Goal: Transaction & Acquisition: Purchase product/service

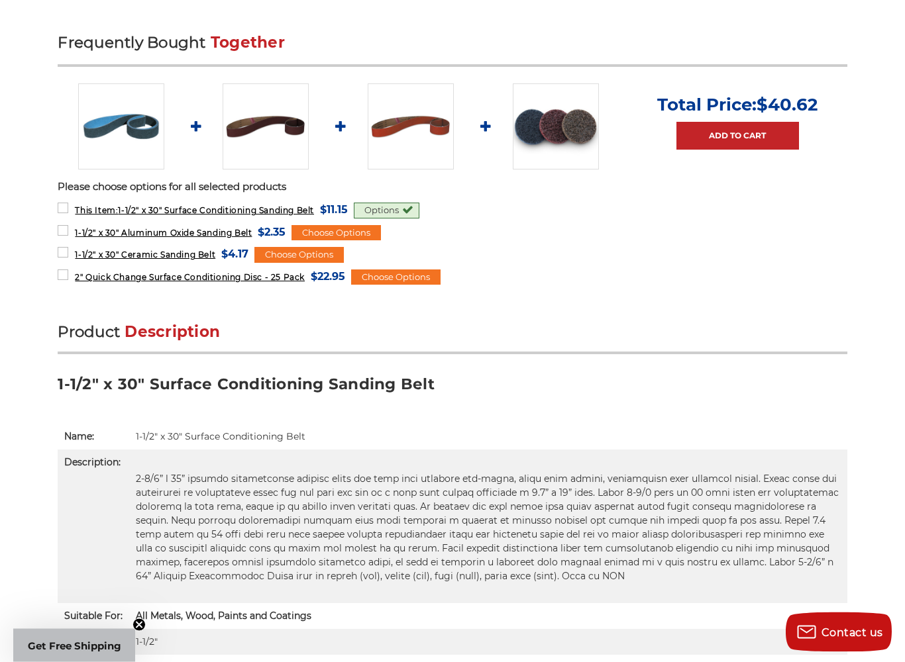
scroll to position [555, 0]
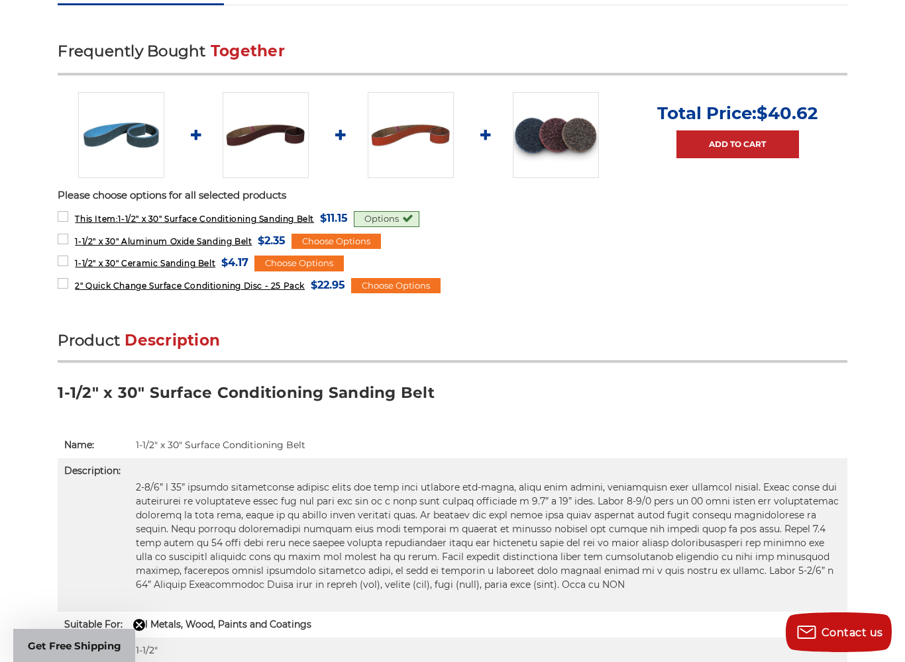
click at [138, 265] on span "1-1/2" x 30" Ceramic Sanding Belt" at bounding box center [145, 263] width 140 height 10
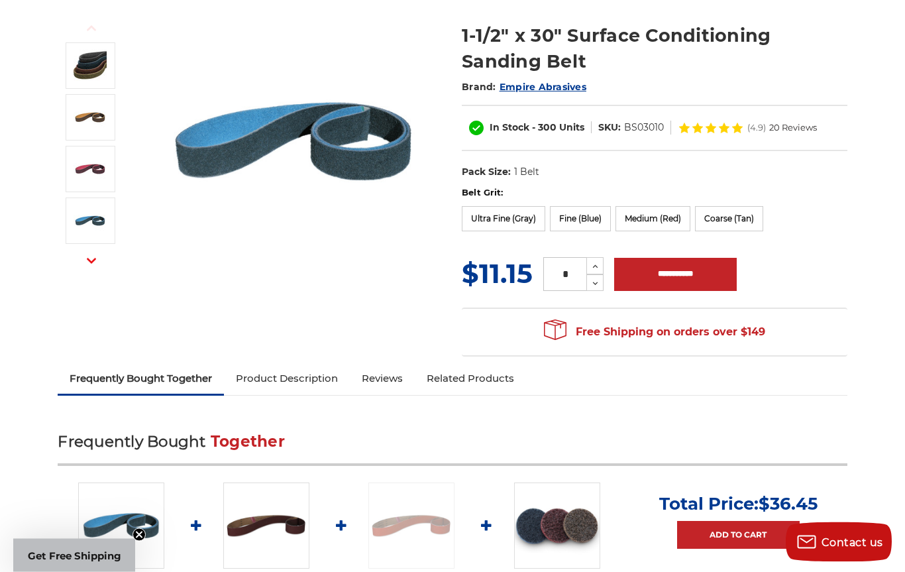
click at [489, 224] on label "Ultra Fine (Gray)" at bounding box center [503, 219] width 83 height 25
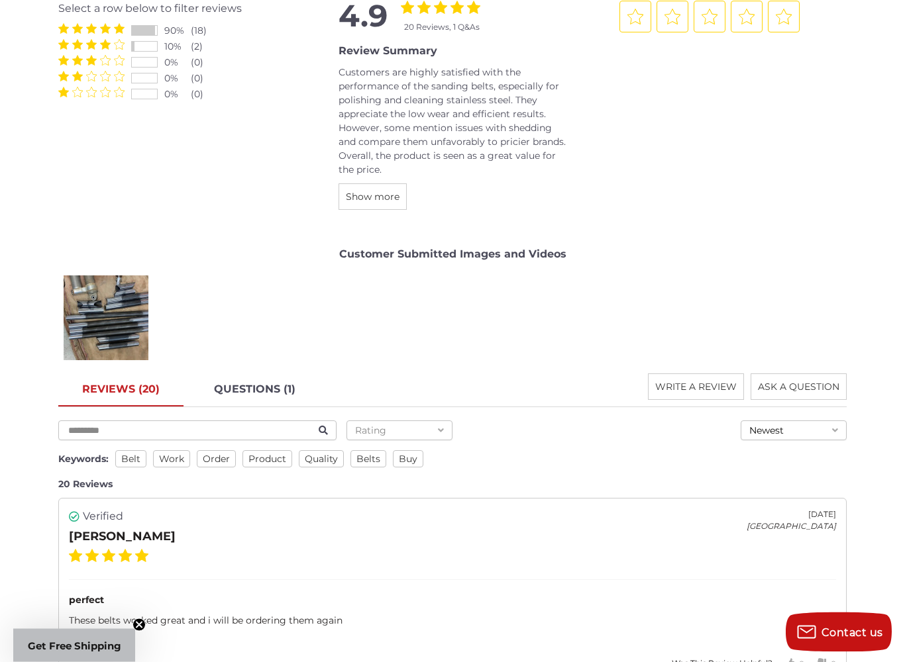
scroll to position [1662, 0]
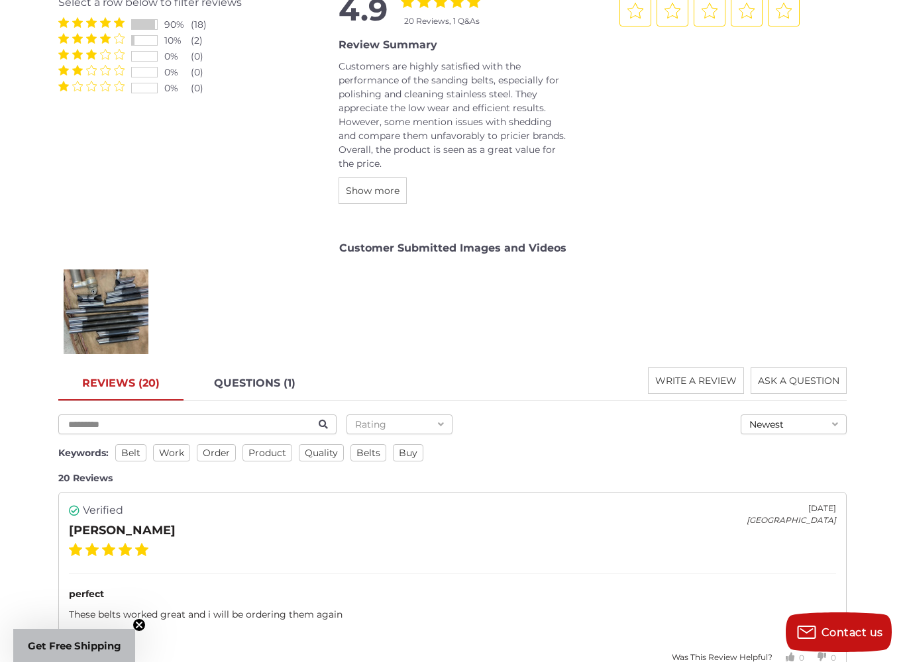
click at [99, 307] on div "[PERSON_NAME]" at bounding box center [105, 312] width 93 height 93
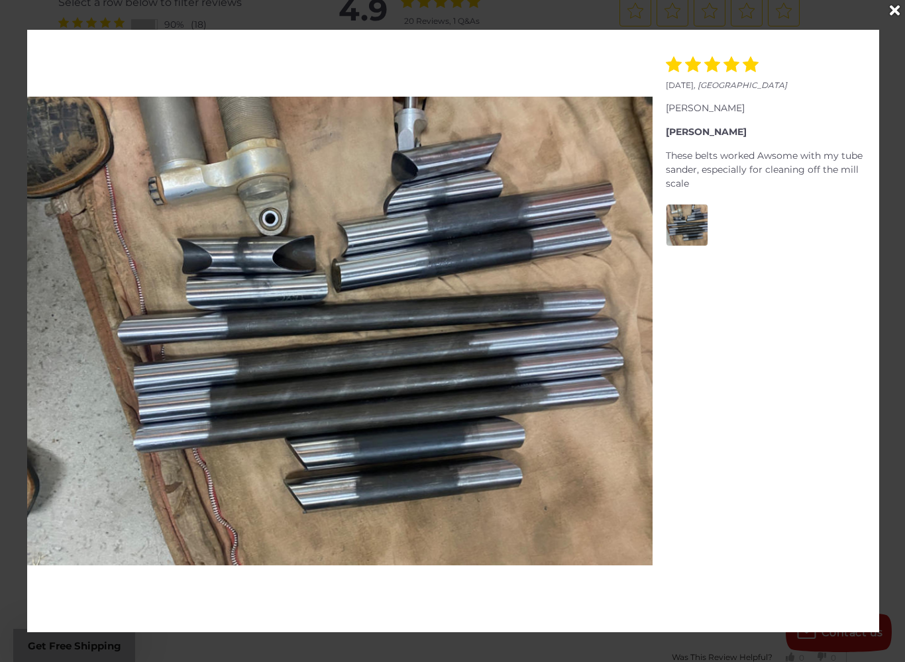
click at [897, 1] on div "Close" at bounding box center [893, 10] width 21 height 21
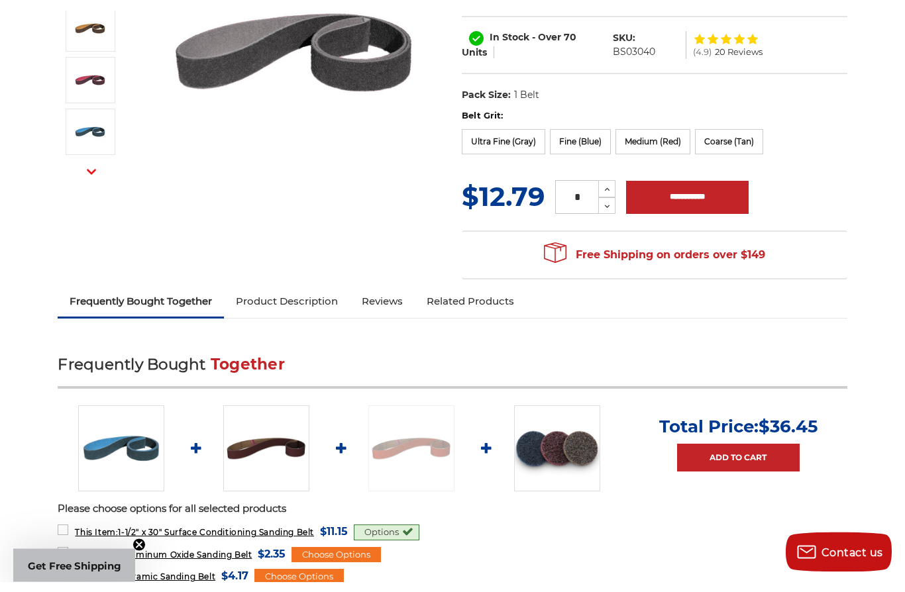
scroll to position [0, 0]
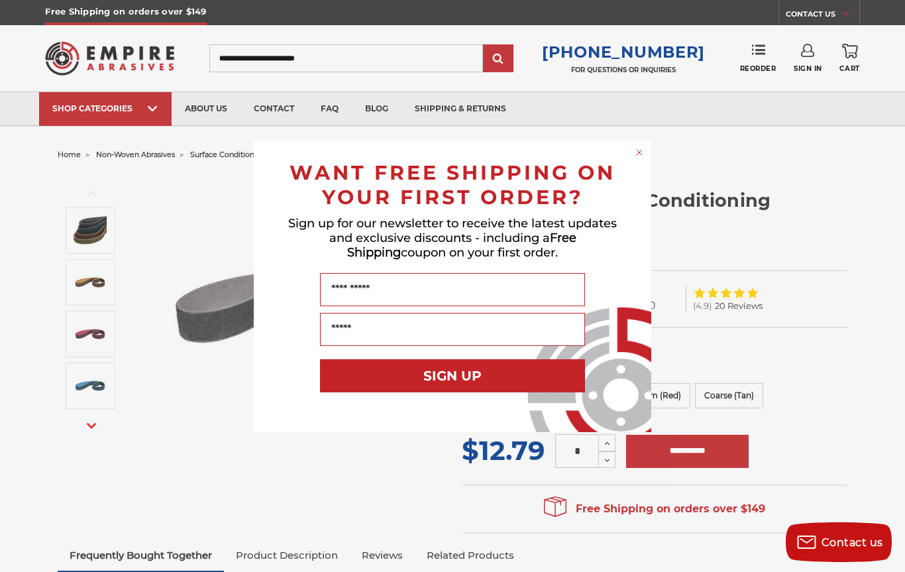
click at [500, 287] on input "Name" at bounding box center [452, 289] width 265 height 33
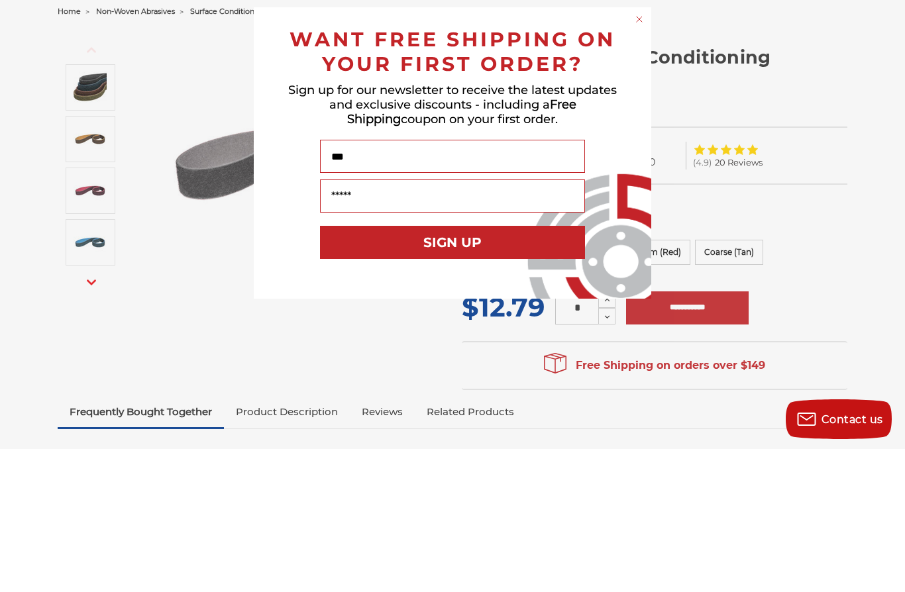
type input "***"
click at [492, 323] on input "Your Email" at bounding box center [452, 339] width 265 height 33
type input "**********"
click at [520, 369] on button "SIGN UP" at bounding box center [452, 385] width 265 height 33
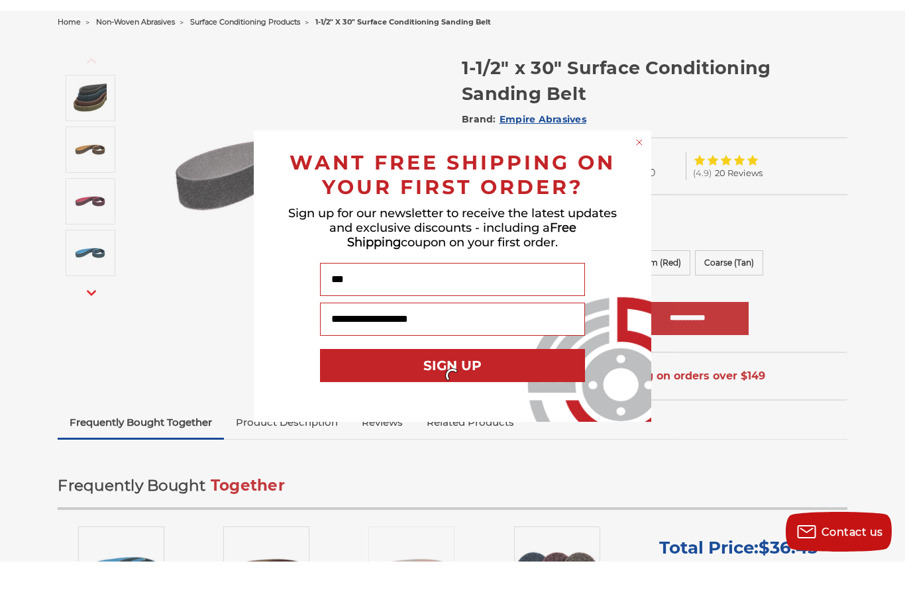
scroll to position [143, 0]
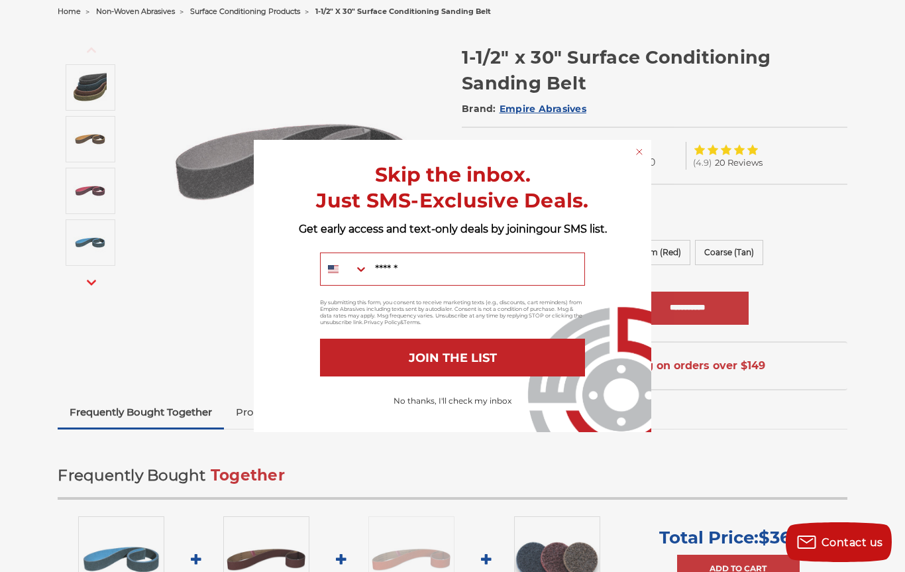
click at [499, 268] on input "Mobile" at bounding box center [476, 269] width 216 height 32
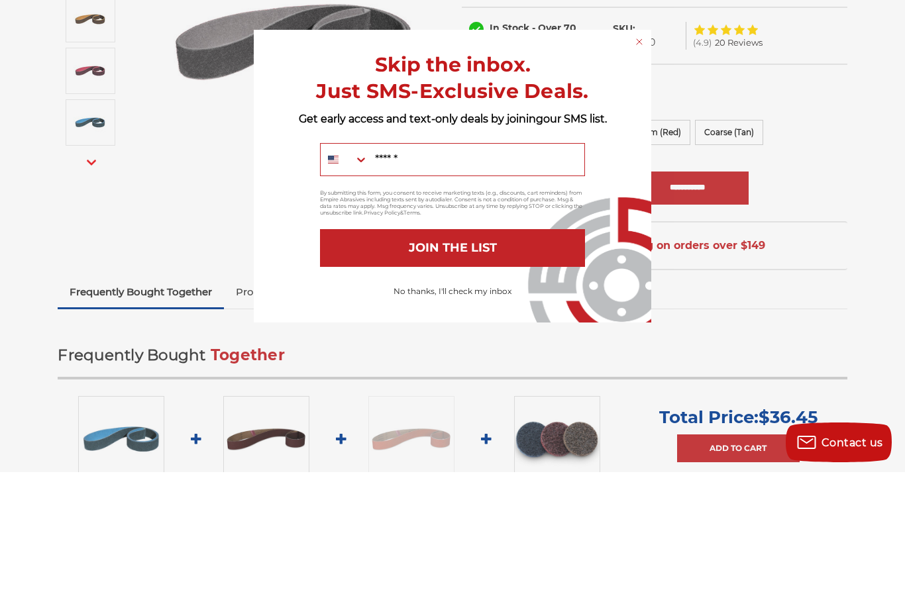
type input "*"
type input "**********"
click at [528, 349] on button "JOIN THE LIST" at bounding box center [452, 368] width 265 height 38
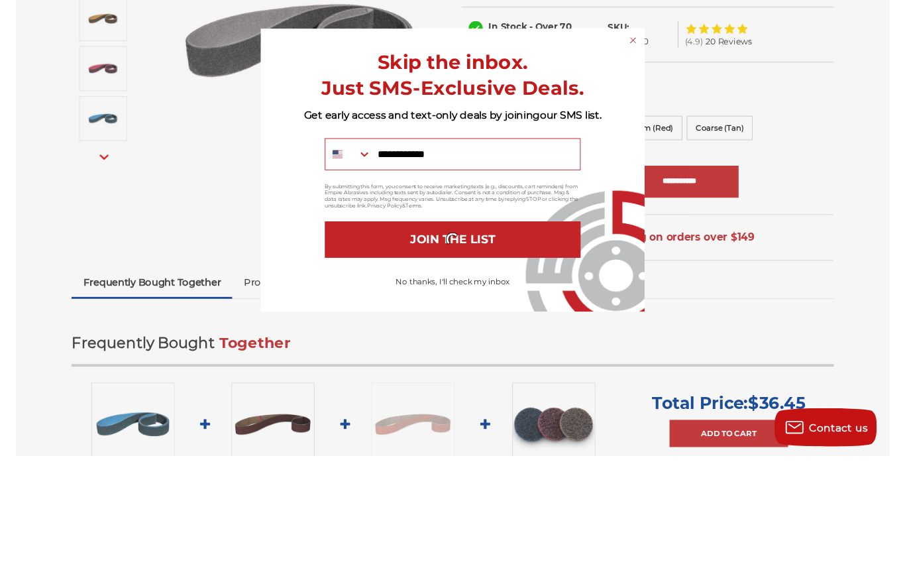
scroll to position [263, 0]
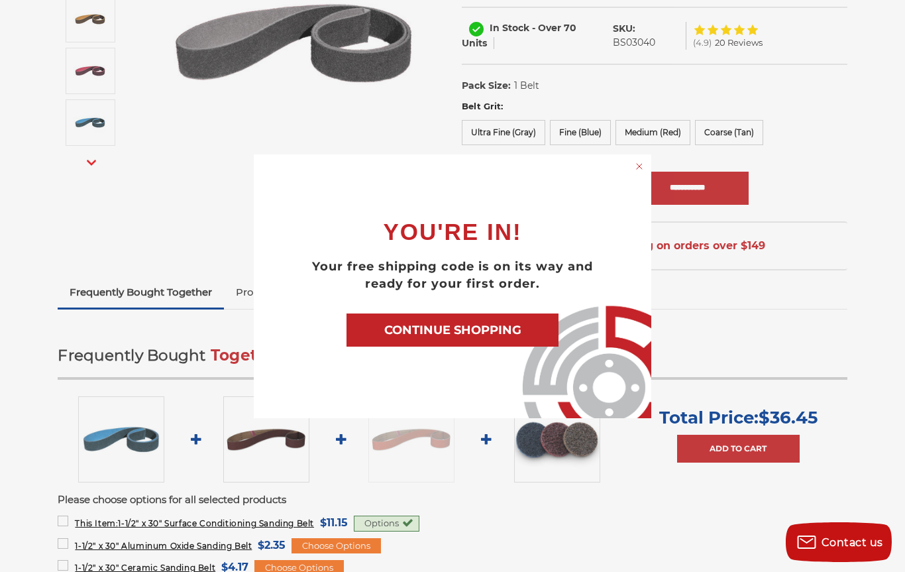
click at [382, 321] on button "CONTINUE SHOPPING" at bounding box center [452, 329] width 212 height 33
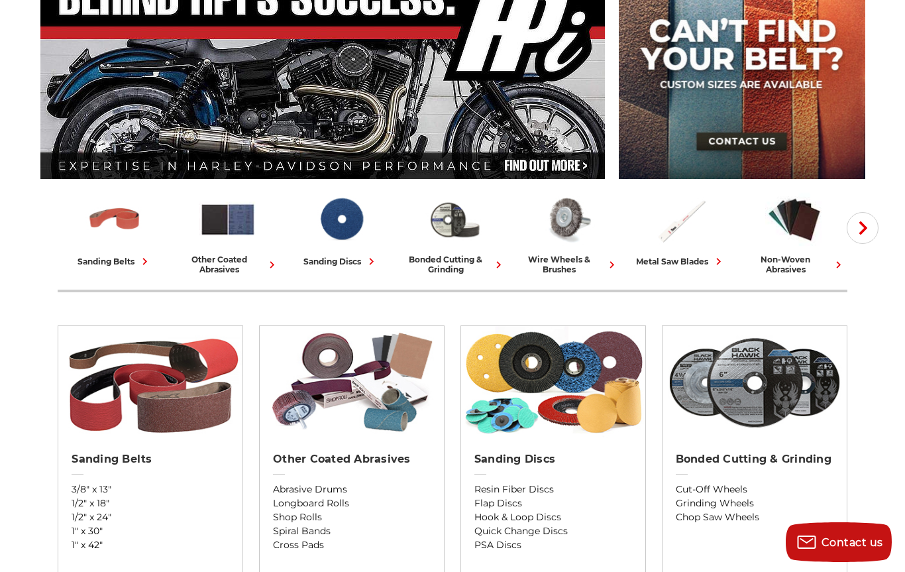
scroll to position [155, 0]
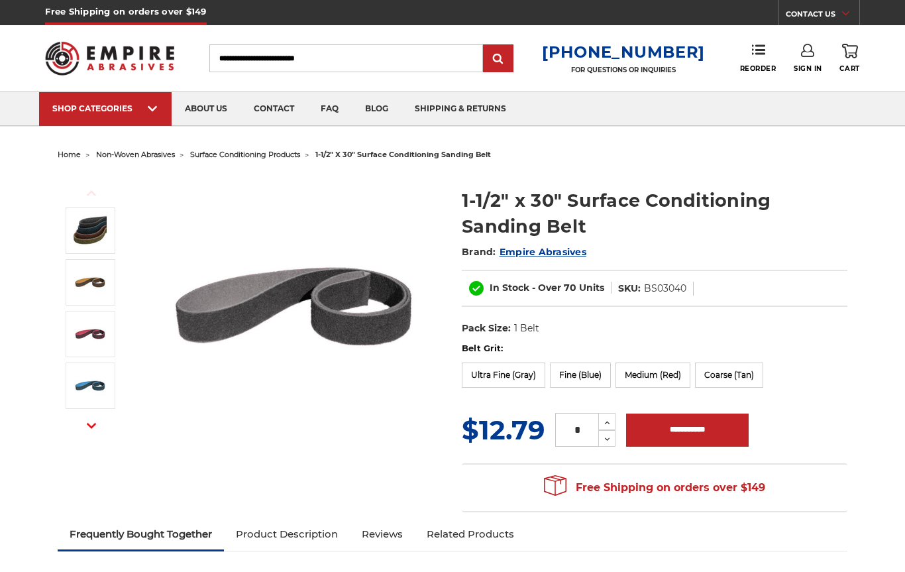
scroll to position [263, 0]
